Goal: Task Accomplishment & Management: Use online tool/utility

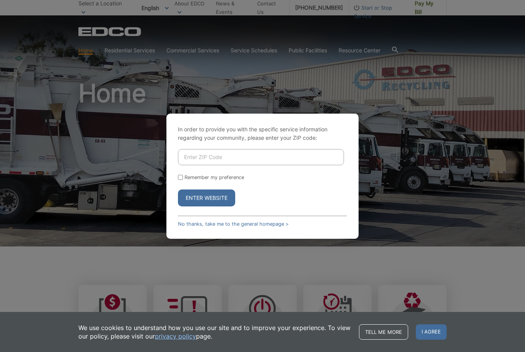
click at [240, 165] on input "Enter ZIP Code" at bounding box center [261, 157] width 166 height 16
type input "92082"
click at [207, 206] on button "Enter Website" at bounding box center [206, 197] width 57 height 17
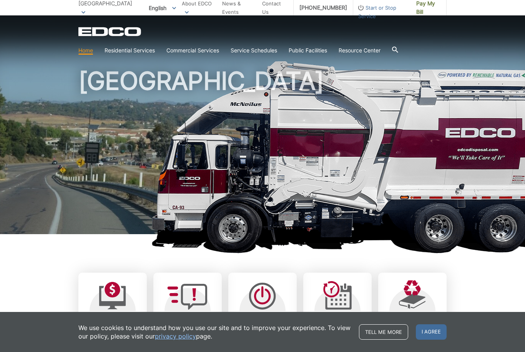
scroll to position [49, 0]
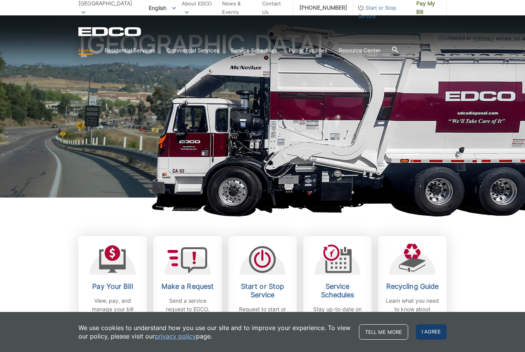
click at [427, 339] on span "I agree" at bounding box center [431, 331] width 31 height 15
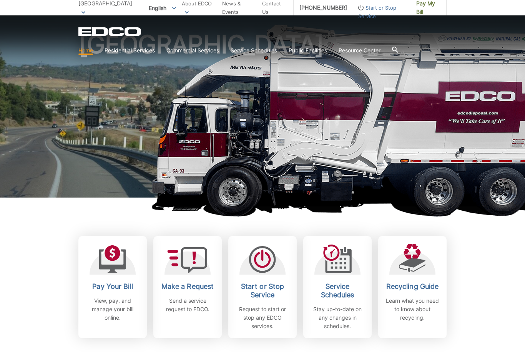
scroll to position [34, 0]
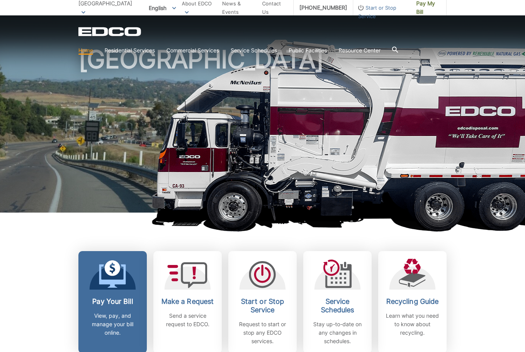
click at [109, 287] on icon at bounding box center [112, 275] width 27 height 23
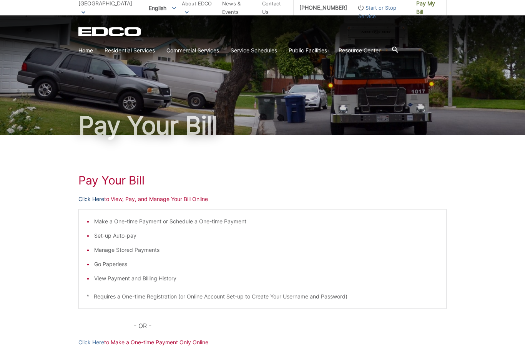
click at [96, 199] on link "Click Here" at bounding box center [91, 199] width 26 height 8
